Goal: Information Seeking & Learning: Understand process/instructions

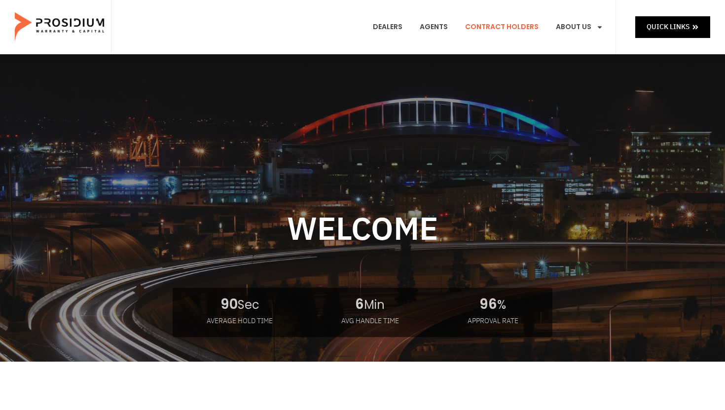
click at [359, 30] on link "Contract Holders" at bounding box center [502, 27] width 88 height 37
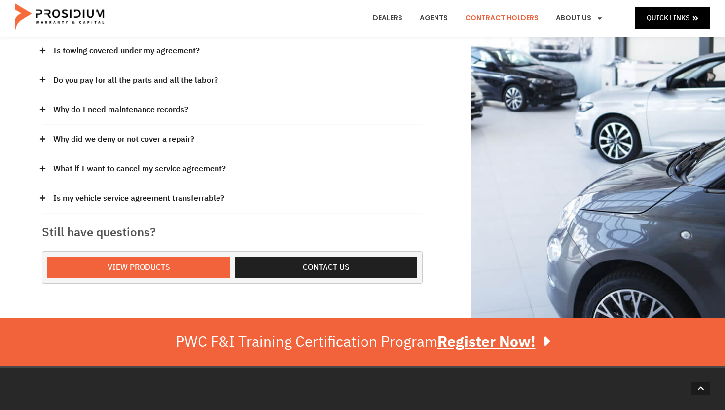
scroll to position [268, 0]
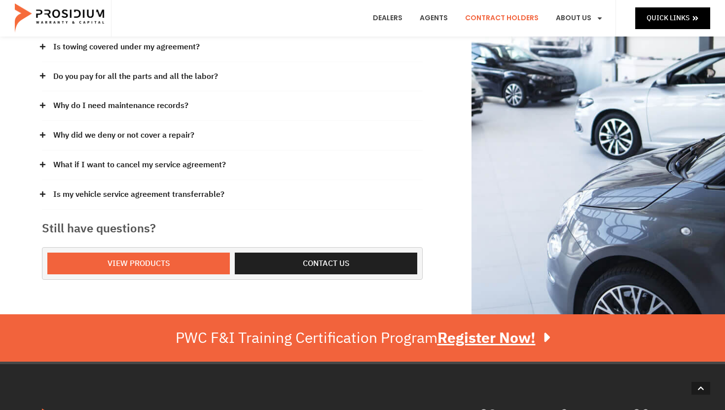
click at [199, 161] on link "What if I want to cancel my service agreement?" at bounding box center [139, 165] width 173 height 14
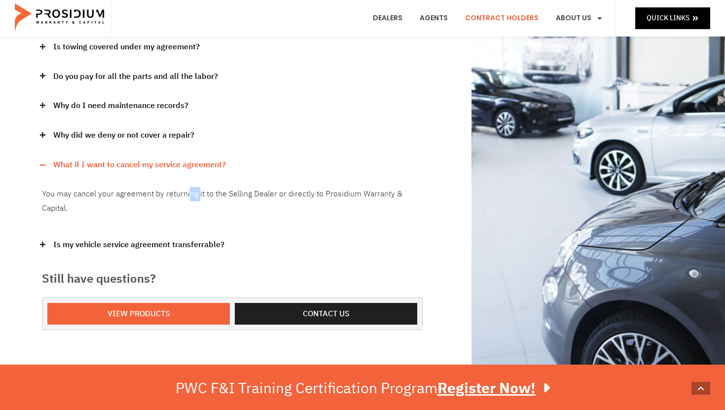
drag, startPoint x: 188, startPoint y: 197, endPoint x: 201, endPoint y: 197, distance: 12.3
click at [201, 197] on p "You may cancel your agreement by returning it to the Selling Dealer or directly…" at bounding box center [232, 201] width 381 height 29
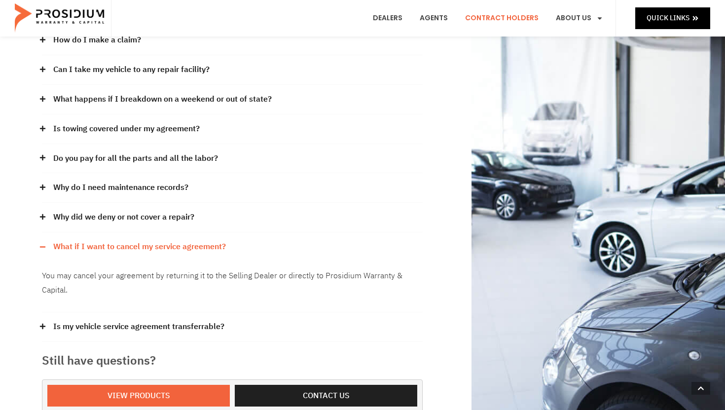
scroll to position [0, 0]
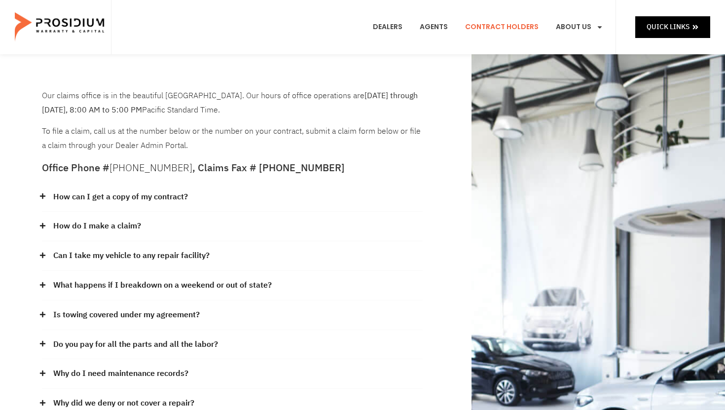
click at [224, 279] on link "What happens if I breakdown on a weekend or out of state?" at bounding box center [162, 285] width 219 height 14
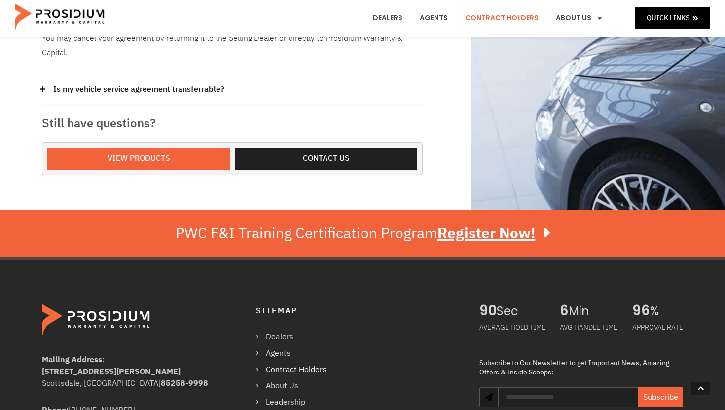
scroll to position [435, 0]
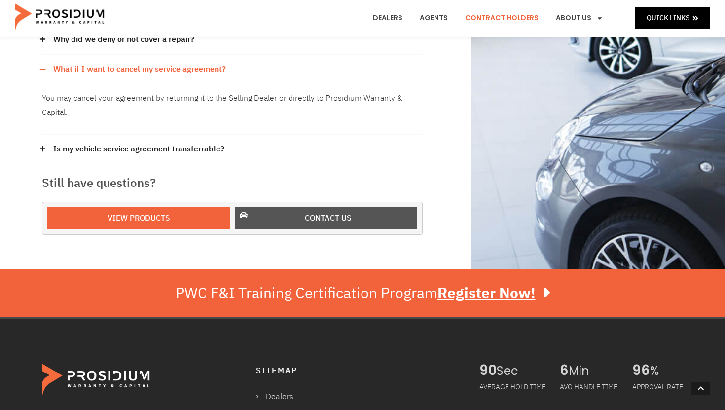
click at [265, 218] on span "Contact us" at bounding box center [328, 218] width 157 height 14
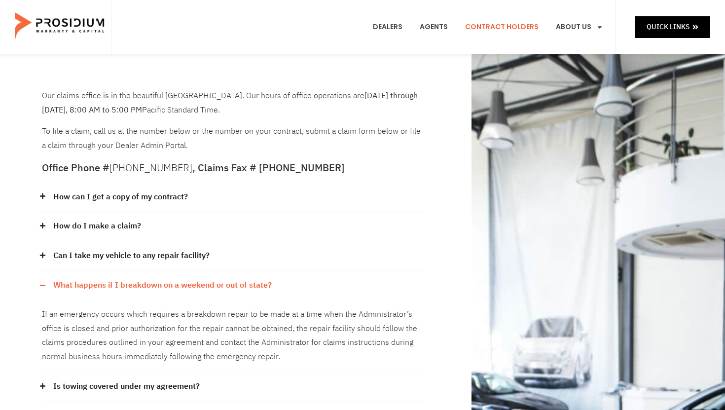
scroll to position [0, 0]
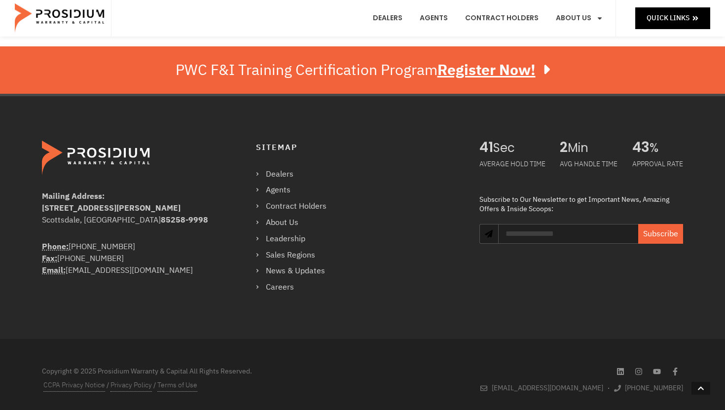
scroll to position [650, 0]
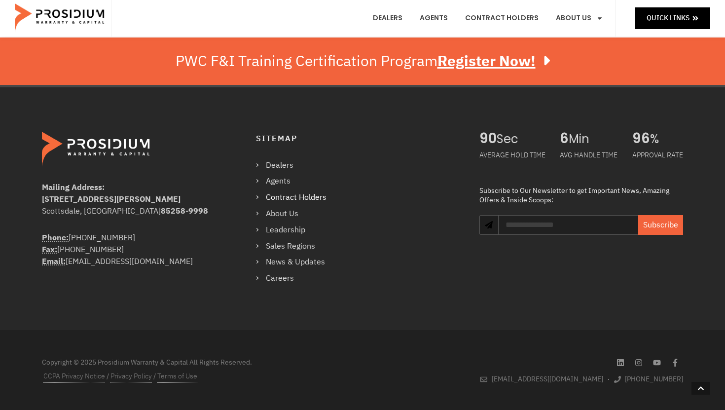
click at [314, 193] on link "Contract Holders" at bounding box center [296, 197] width 80 height 14
